Goal: Task Accomplishment & Management: Use online tool/utility

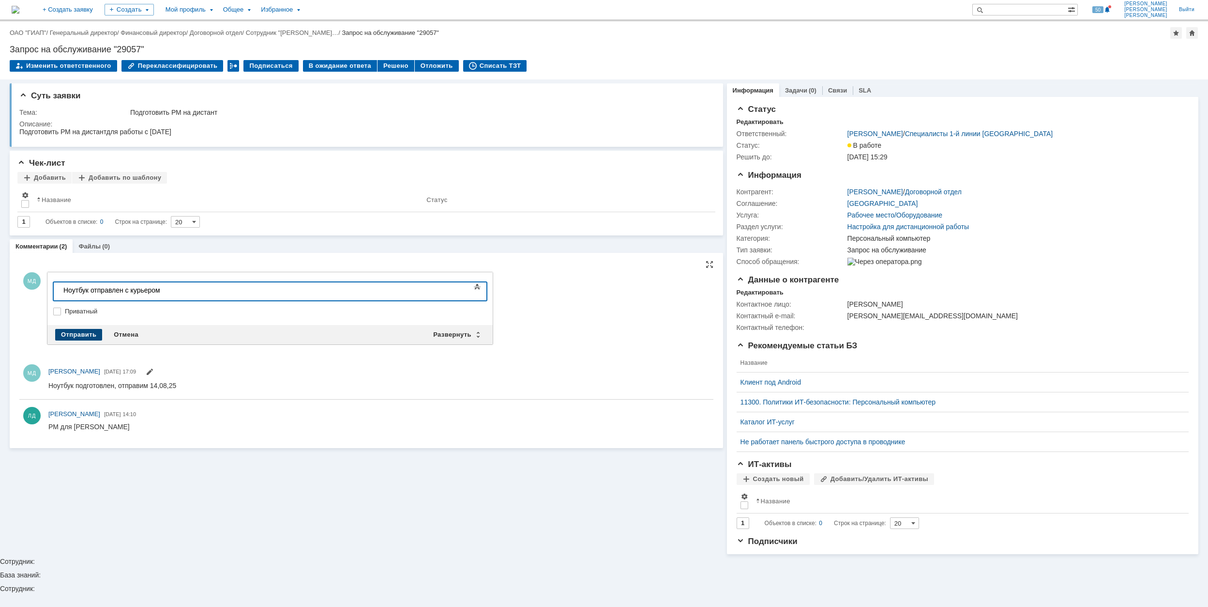
click at [77, 337] on div "Отправить" at bounding box center [78, 335] width 47 height 12
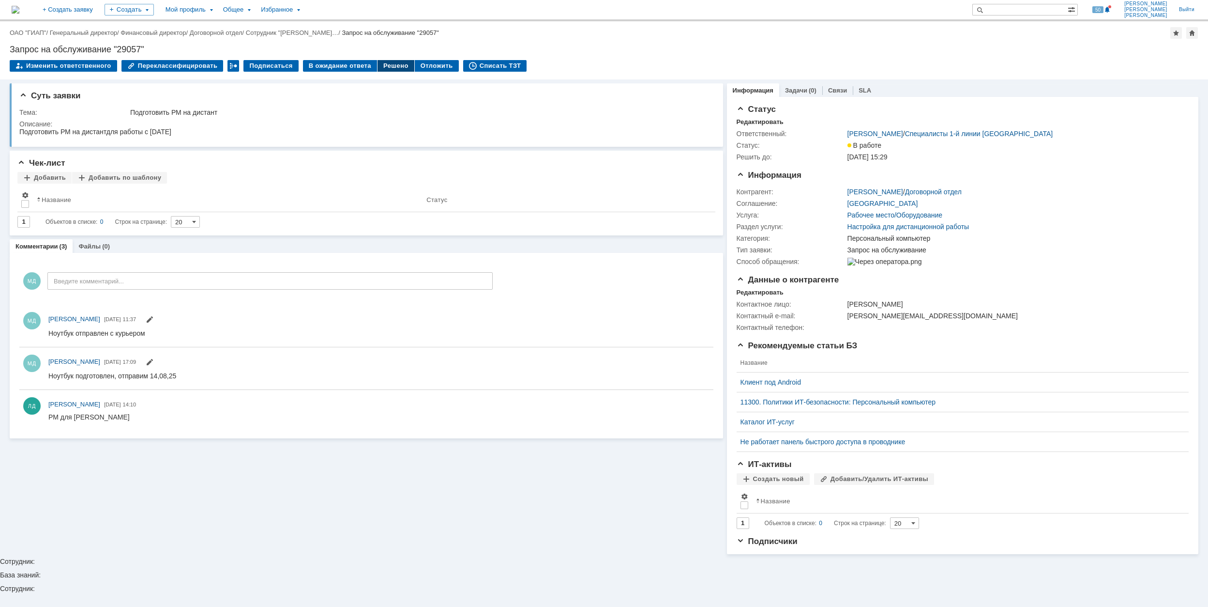
click at [380, 66] on div "Решено" at bounding box center [396, 66] width 37 height 12
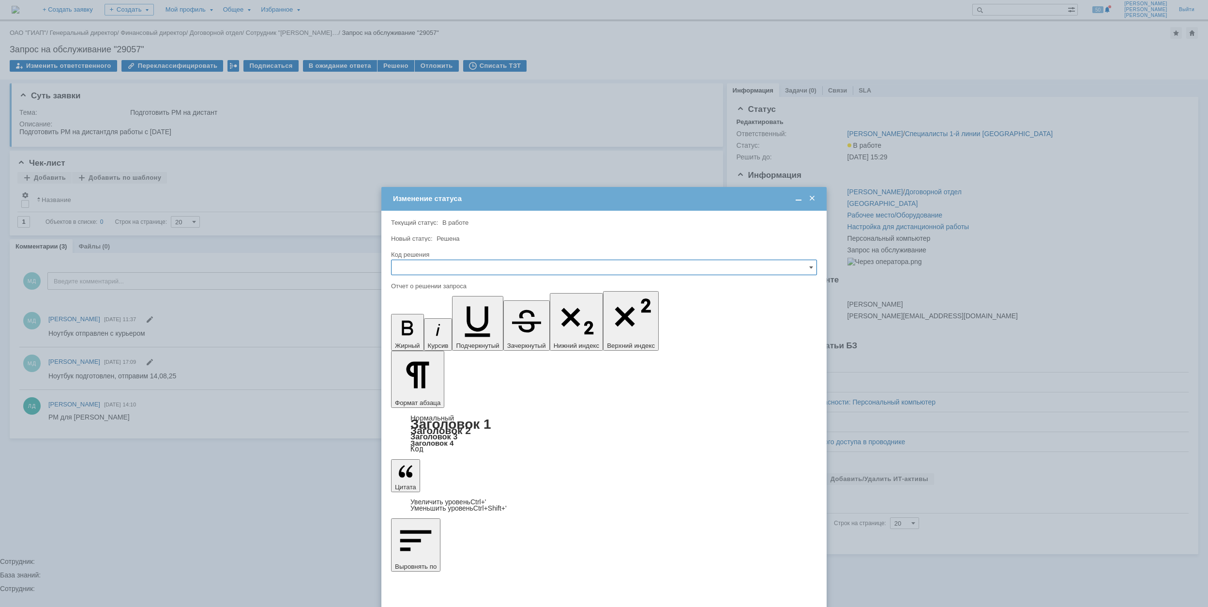
click at [446, 264] on input "text" at bounding box center [604, 267] width 426 height 15
click at [443, 334] on span "Решено" at bounding box center [603, 333] width 413 height 8
type input "Решено"
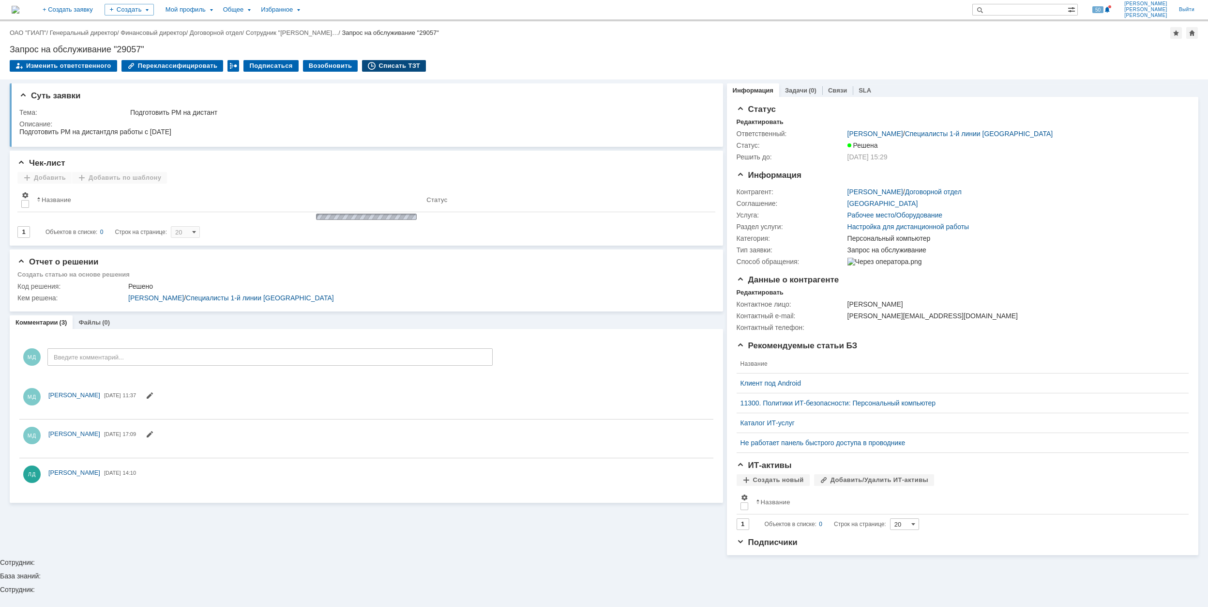
click at [383, 63] on div "Списать ТЗТ" at bounding box center [394, 66] width 64 height 12
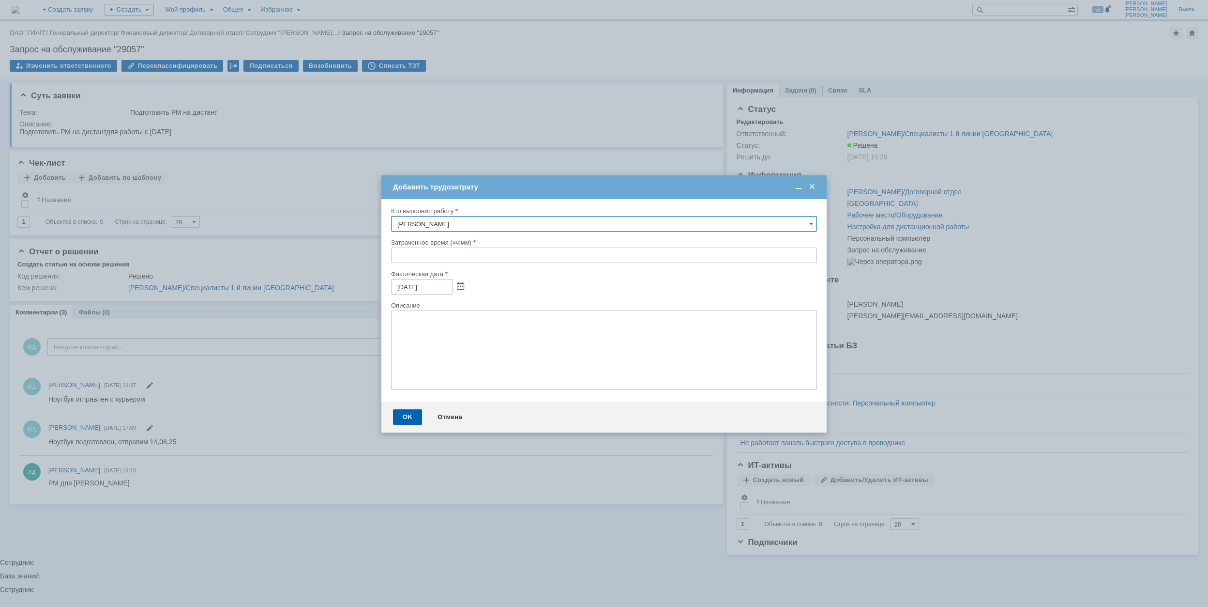
click at [396, 256] on input "text" at bounding box center [604, 254] width 426 height 15
type input "01:00"
click at [413, 412] on div "OK" at bounding box center [407, 416] width 29 height 15
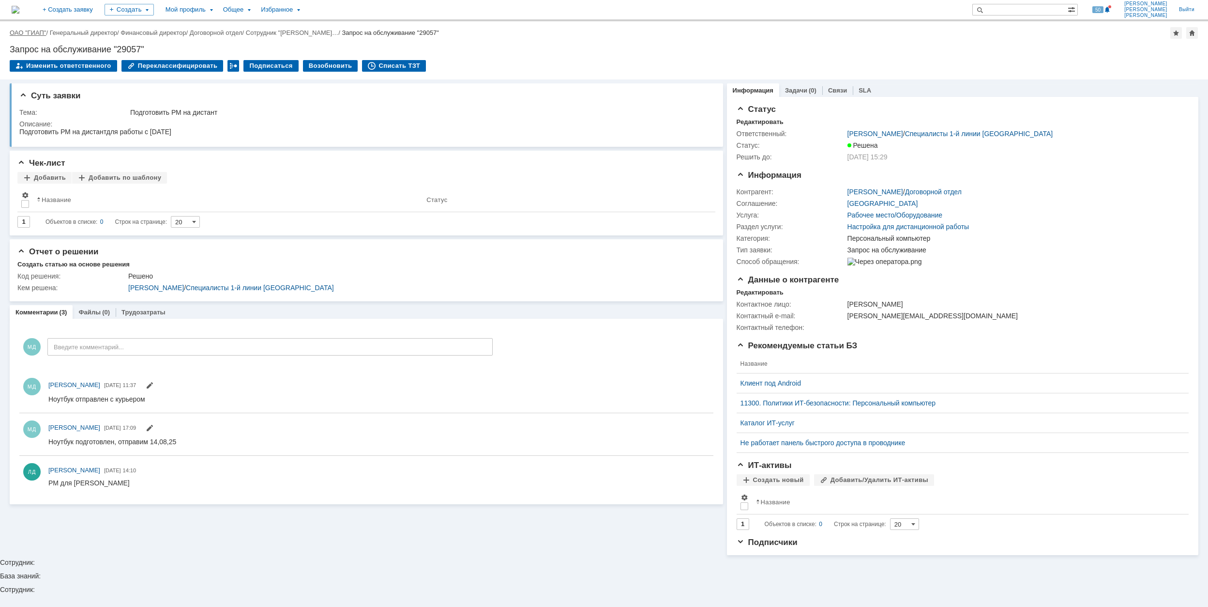
click at [20, 32] on link "ОАО "ГИАП"" at bounding box center [28, 32] width 36 height 7
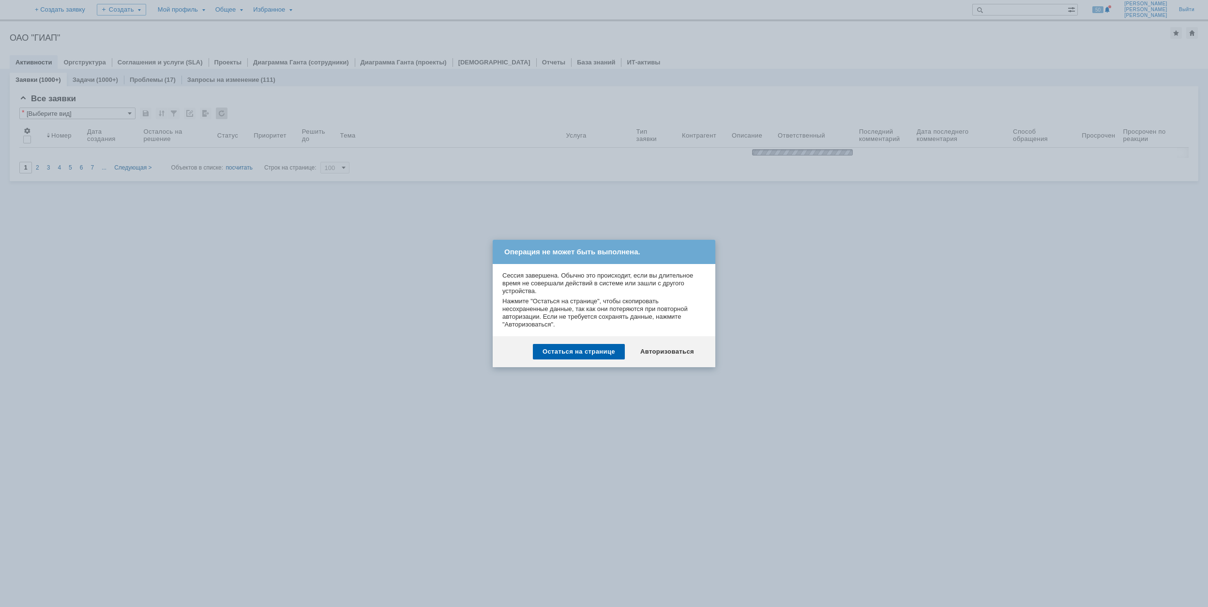
click at [674, 341] on div "Остаться на странице Авторизоваться" at bounding box center [604, 351] width 223 height 31
click at [657, 346] on div "Авторизоваться" at bounding box center [667, 351] width 73 height 15
